Goal: Answer question/provide support: Share knowledge or assist other users

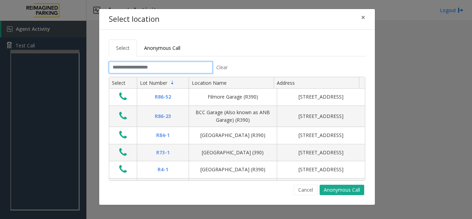
click at [143, 68] on input "text" at bounding box center [161, 67] width 104 height 12
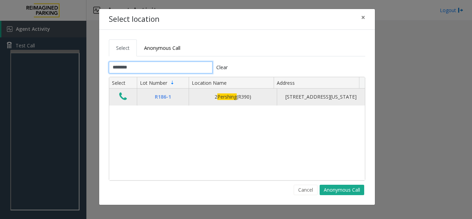
type input "********"
click at [121, 98] on icon "Data table" at bounding box center [123, 97] width 8 height 10
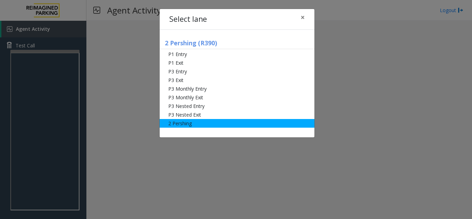
click at [194, 121] on li "2 Pershing" at bounding box center [237, 123] width 155 height 9
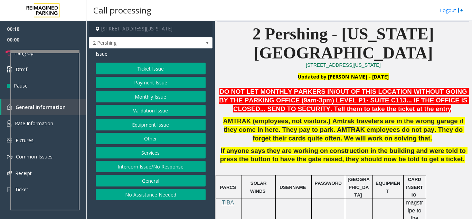
scroll to position [173, 0]
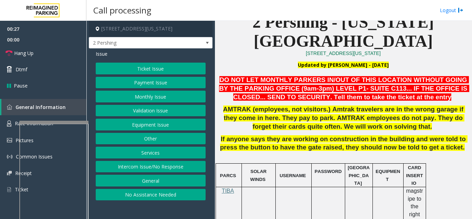
click at [43, 124] on div at bounding box center [53, 202] width 69 height 162
click at [140, 127] on button "Equipment Issue" at bounding box center [151, 124] width 110 height 12
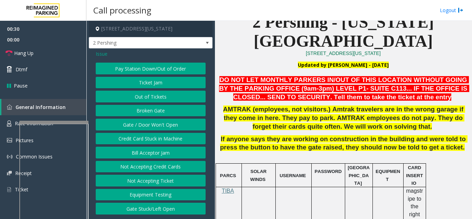
click at [138, 97] on button "Out of Tickets" at bounding box center [151, 96] width 110 height 12
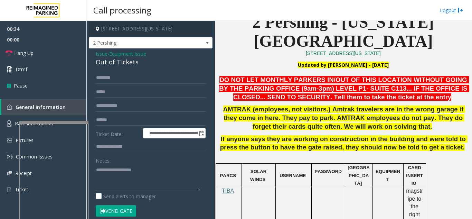
click at [116, 63] on div "Out of Tickets" at bounding box center [151, 61] width 110 height 9
click at [133, 168] on textarea "To enrich screen reader interactions, please activate Accessibility in Grammarl…" at bounding box center [148, 177] width 104 height 26
click at [34, 57] on link "Hang Up" at bounding box center [43, 53] width 86 height 16
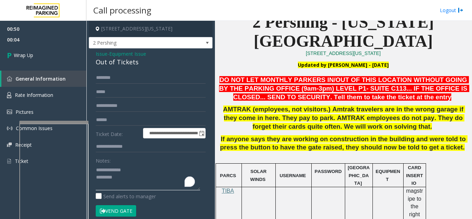
click at [127, 174] on textarea "To enrich screen reader interactions, please activate Accessibility in Grammarl…" at bounding box center [148, 177] width 104 height 26
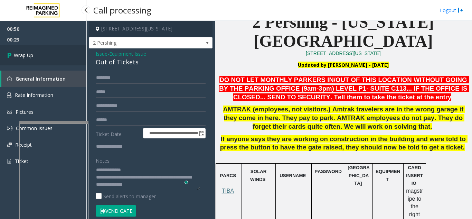
type textarea "**********"
click at [18, 52] on span "Wrap Up" at bounding box center [23, 54] width 19 height 7
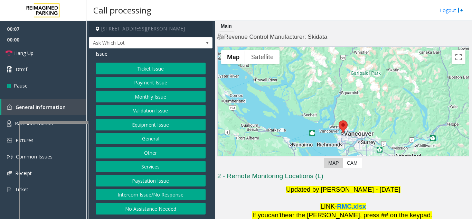
click at [145, 70] on button "Ticket Issue" at bounding box center [151, 68] width 110 height 12
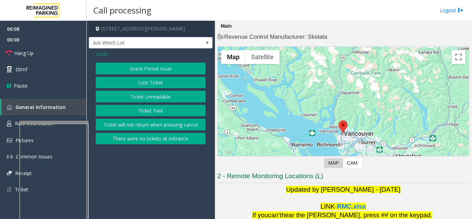
click at [148, 98] on button "Ticket Unreadable" at bounding box center [151, 96] width 110 height 12
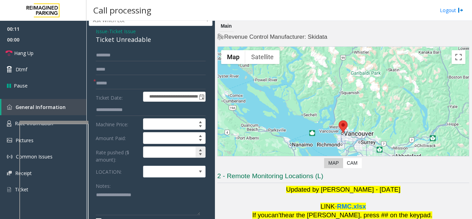
scroll to position [35, 0]
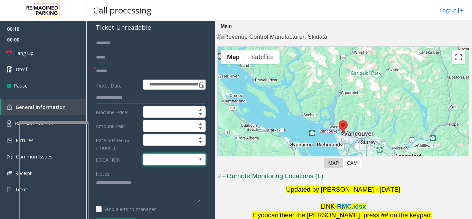
click at [146, 163] on span at bounding box center [167, 159] width 49 height 11
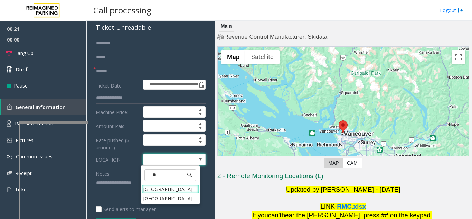
type input "***"
click at [148, 186] on Village "Mount Royal Village" at bounding box center [170, 188] width 57 height 9
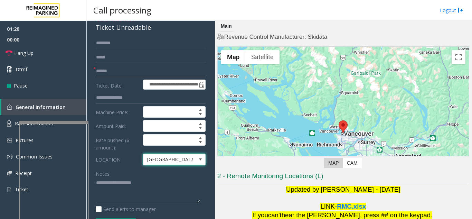
click at [111, 73] on input "text" at bounding box center [151, 71] width 110 height 12
click at [110, 73] on input "text" at bounding box center [151, 71] width 110 height 12
type input "*******"
drag, startPoint x: 104, startPoint y: 43, endPoint x: 3, endPoint y: 4, distance: 107.7
click at [103, 43] on input "text" at bounding box center [151, 43] width 110 height 12
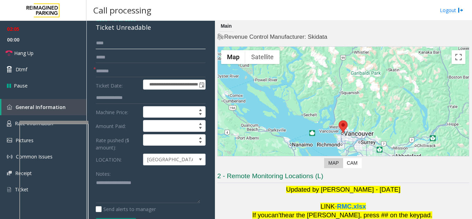
type input "****"
click at [111, 189] on textarea at bounding box center [148, 190] width 104 height 26
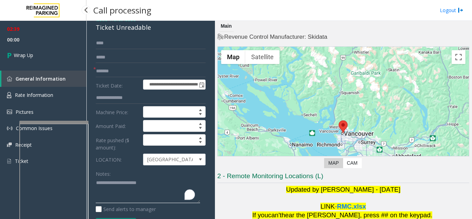
type textarea "**********"
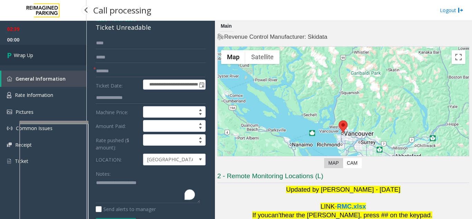
click at [28, 55] on span "Wrap Up" at bounding box center [23, 54] width 19 height 7
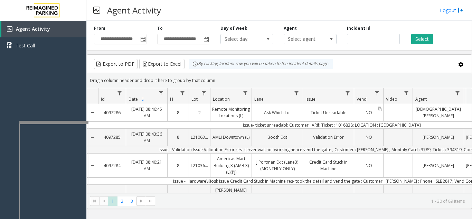
click at [355, 114] on link "NO" at bounding box center [368, 112] width 29 height 10
click at [316, 110] on link "Ticket Unreadable" at bounding box center [328, 112] width 51 height 10
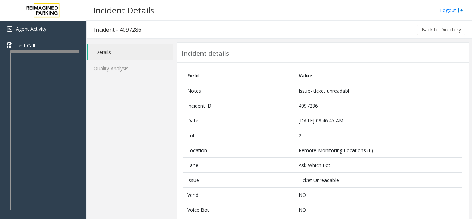
click at [106, 52] on link "Details" at bounding box center [130, 52] width 84 height 16
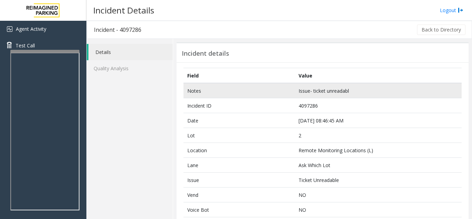
click at [321, 96] on td "Issue- ticket unreadabl" at bounding box center [378, 90] width 167 height 15
click at [321, 95] on td "Issue- ticket unreadabl" at bounding box center [378, 90] width 167 height 15
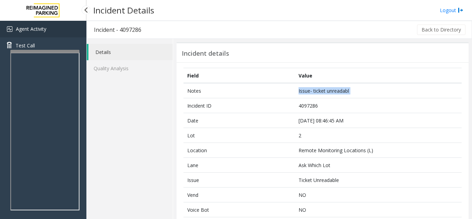
click at [33, 30] on span "Agent Activity" at bounding box center [31, 29] width 30 height 7
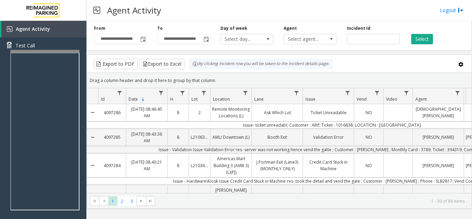
click at [247, 127] on td "Issue- ticket unreadabl; Customer : ARif; Ticket : 1016838; LOCATION : Mount Ro…" at bounding box center [331, 124] width 467 height 7
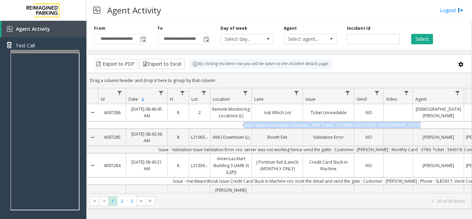
click at [247, 127] on td "Issue- ticket unreadabl; Customer : ARif; Ticket : 1016838; LOCATION : Mount Ro…" at bounding box center [331, 124] width 467 height 7
click at [413, 124] on td "Issue- ticket unreadabl; Customer : ARif; Ticket : 1016838; LOCATION : Mount Ro…" at bounding box center [331, 124] width 467 height 7
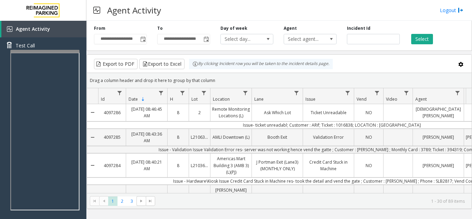
click at [422, 124] on td "Issue- ticket unreadabl; Customer : ARif; Ticket : 1016838; LOCATION : Mount Ro…" at bounding box center [331, 124] width 467 height 7
click at [424, 118] on div "[DEMOGRAPHIC_DATA][PERSON_NAME]" at bounding box center [438, 112] width 51 height 17
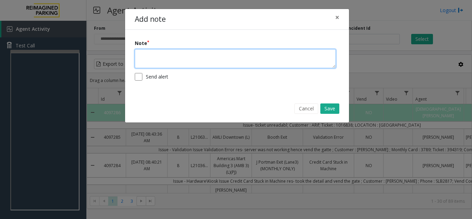
click at [229, 63] on textarea at bounding box center [235, 58] width 201 height 19
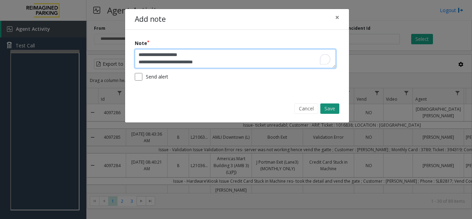
type textarea "**********"
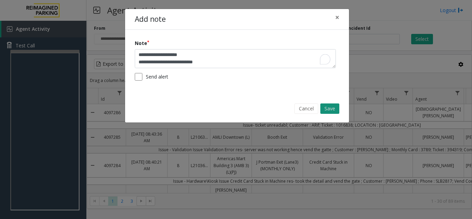
click at [330, 104] on button "Save" at bounding box center [329, 108] width 19 height 10
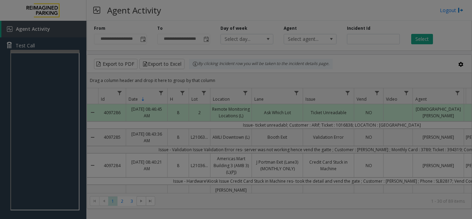
click at [328, 104] on div "**********" at bounding box center [236, 48] width 224 height 114
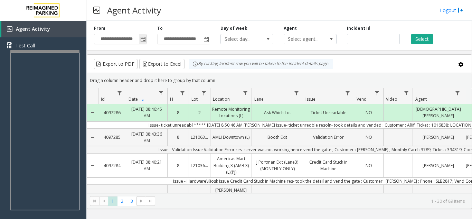
click at [142, 43] on span "Toggle popup" at bounding box center [143, 38] width 8 height 11
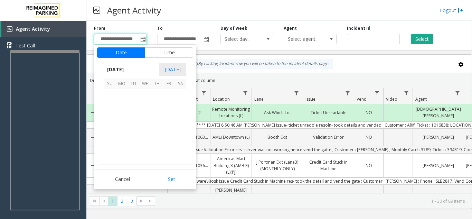
scroll to position [124006, 0]
click at [154, 108] on span "9" at bounding box center [157, 106] width 12 height 12
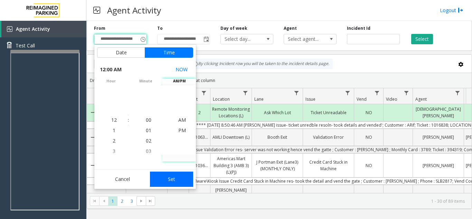
click at [172, 177] on button "Set" at bounding box center [172, 178] width 44 height 15
type input "**********"
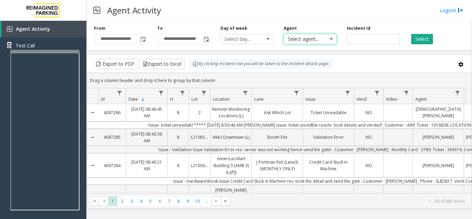
click at [308, 37] on span "Select agent..." at bounding box center [305, 39] width 42 height 10
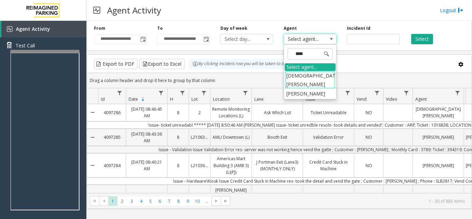
type input "*****"
click at [292, 76] on li "[DEMOGRAPHIC_DATA][PERSON_NAME]" at bounding box center [310, 80] width 51 height 18
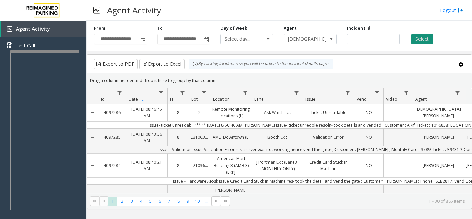
click at [427, 35] on button "Select" at bounding box center [422, 39] width 22 height 10
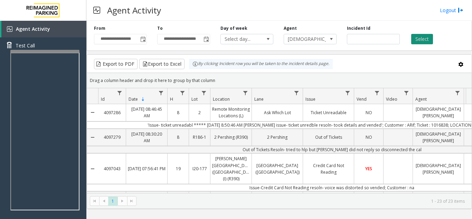
click at [424, 35] on button "Select" at bounding box center [422, 39] width 22 height 10
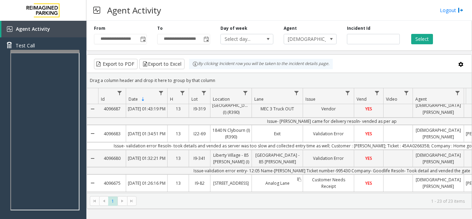
scroll to position [531, 0]
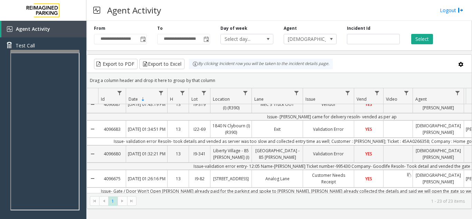
click at [393, 176] on link "Data table" at bounding box center [397, 177] width 29 height 3
click at [371, 175] on span "YES" at bounding box center [368, 178] width 7 height 6
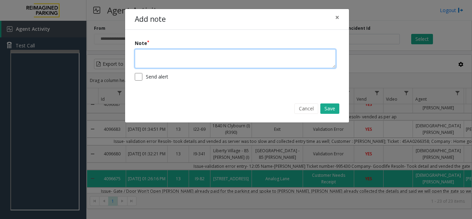
click at [190, 57] on textarea at bounding box center [235, 58] width 201 height 19
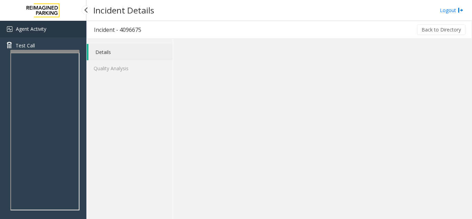
click at [29, 34] on link "Agent Activity" at bounding box center [43, 29] width 86 height 17
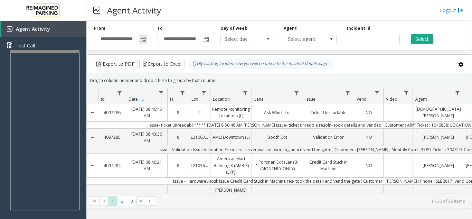
click at [145, 39] on span "Toggle popup" at bounding box center [143, 40] width 6 height 6
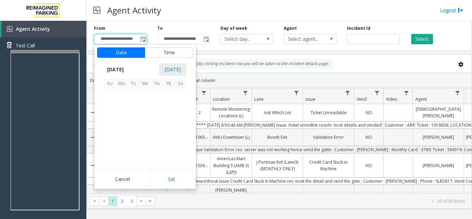
scroll to position [124006, 0]
click at [151, 105] on span "9" at bounding box center [157, 106] width 12 height 12
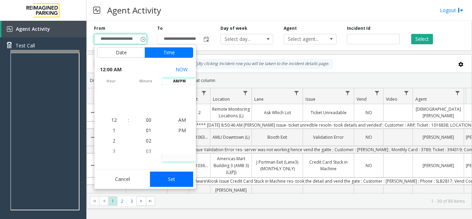
click at [173, 180] on button "Set" at bounding box center [172, 178] width 44 height 15
type input "**********"
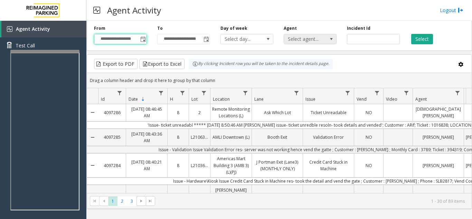
click at [313, 43] on span "Select agent..." at bounding box center [305, 39] width 42 height 10
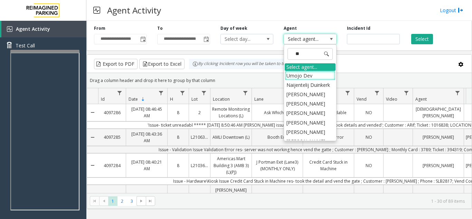
type input "***"
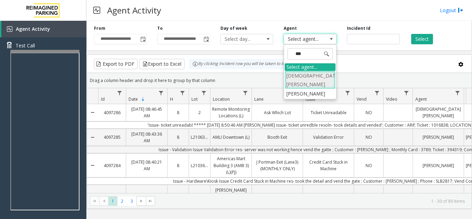
click at [311, 74] on li "[DEMOGRAPHIC_DATA][PERSON_NAME]" at bounding box center [310, 80] width 51 height 18
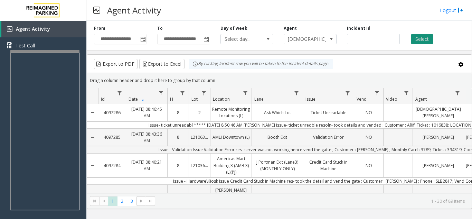
click at [417, 37] on button "Select" at bounding box center [422, 39] width 22 height 10
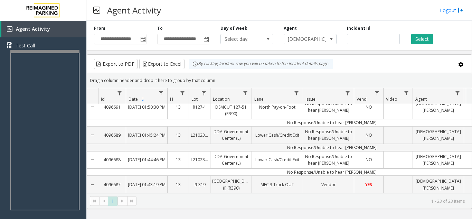
scroll to position [531, 0]
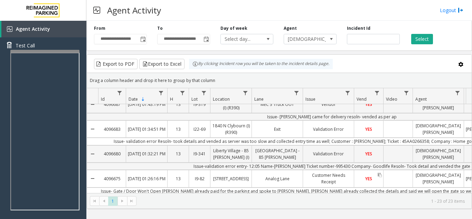
click at [368, 175] on link "YES" at bounding box center [368, 178] width 29 height 10
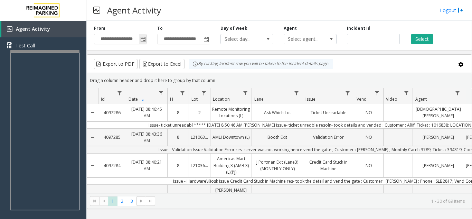
click at [142, 39] on span "Toggle popup" at bounding box center [143, 40] width 6 height 6
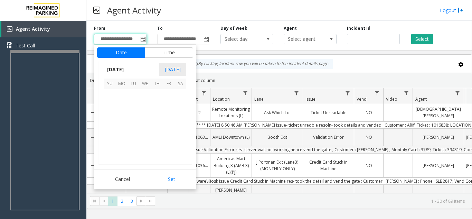
scroll to position [124006, 0]
click at [153, 104] on span "9" at bounding box center [157, 106] width 12 height 12
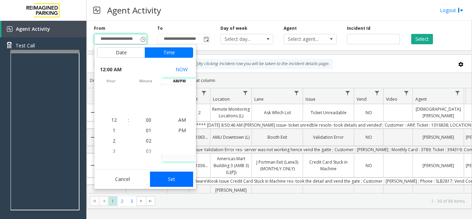
drag, startPoint x: 173, startPoint y: 177, endPoint x: 319, endPoint y: 44, distance: 198.0
click at [173, 177] on button "Set" at bounding box center [172, 178] width 44 height 15
type input "**********"
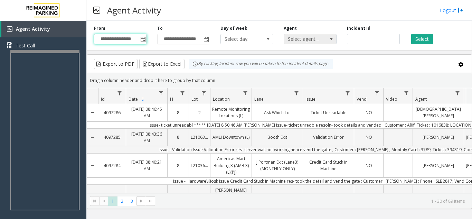
click at [312, 36] on span "Select agent..." at bounding box center [305, 39] width 42 height 10
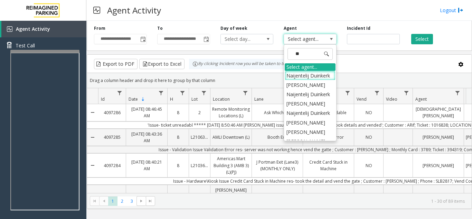
type input "***"
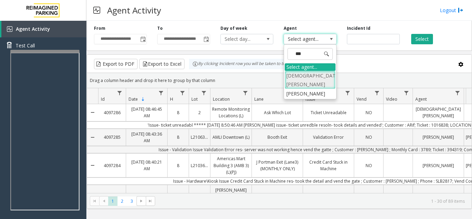
click at [315, 78] on li "[DEMOGRAPHIC_DATA][PERSON_NAME]" at bounding box center [310, 80] width 51 height 18
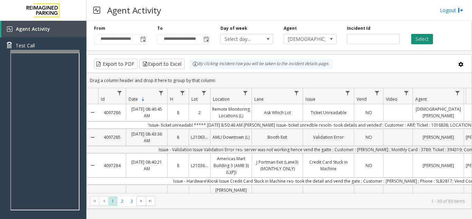
click at [425, 40] on button "Select" at bounding box center [422, 39] width 22 height 10
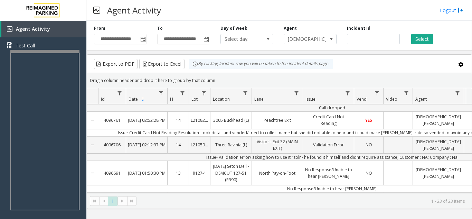
scroll to position [531, 0]
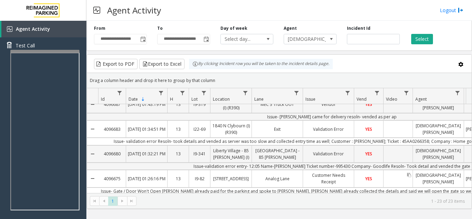
click at [386, 177] on div "Data table" at bounding box center [397, 178] width 29 height 17
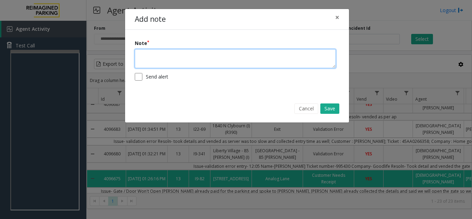
click at [189, 58] on textarea at bounding box center [235, 58] width 201 height 19
type textarea "*"
type textarea "**********"
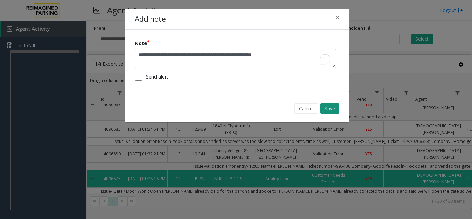
click at [334, 107] on button "Save" at bounding box center [329, 108] width 19 height 10
